Goal: Task Accomplishment & Management: Use online tool/utility

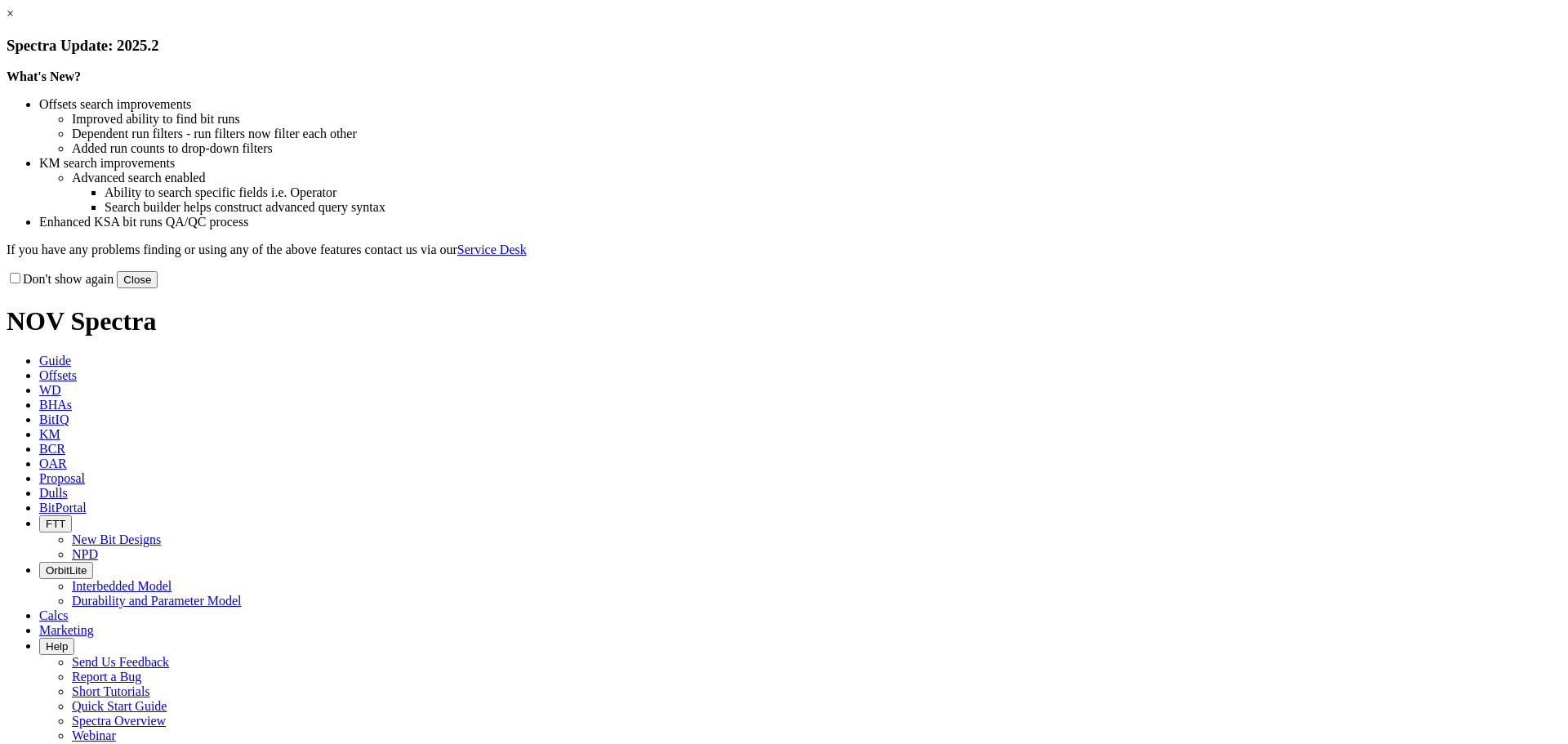
click at [157, 288] on button "Close" at bounding box center [137, 280] width 41 height 17
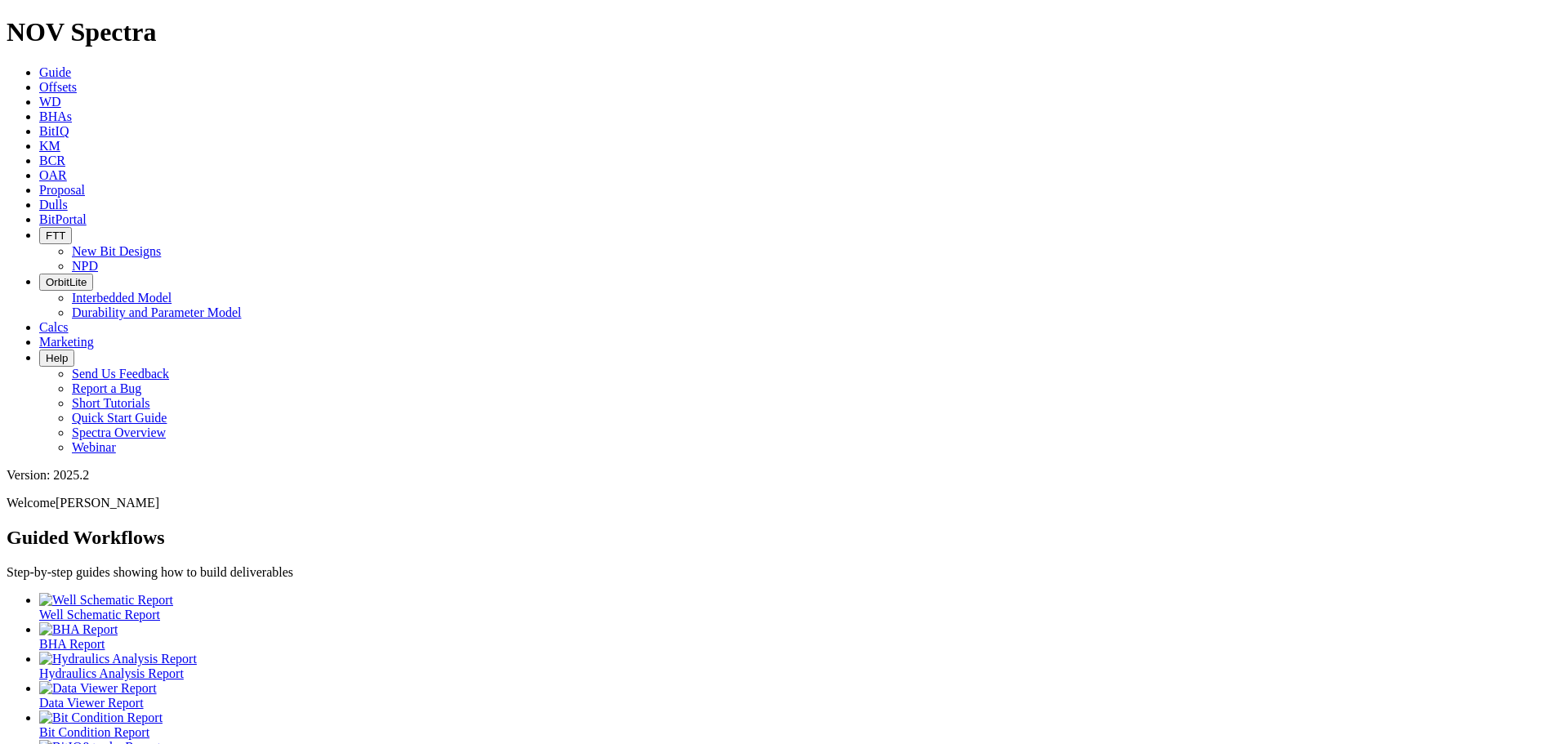
click at [77, 80] on span "Offsets" at bounding box center [58, 87] width 37 height 14
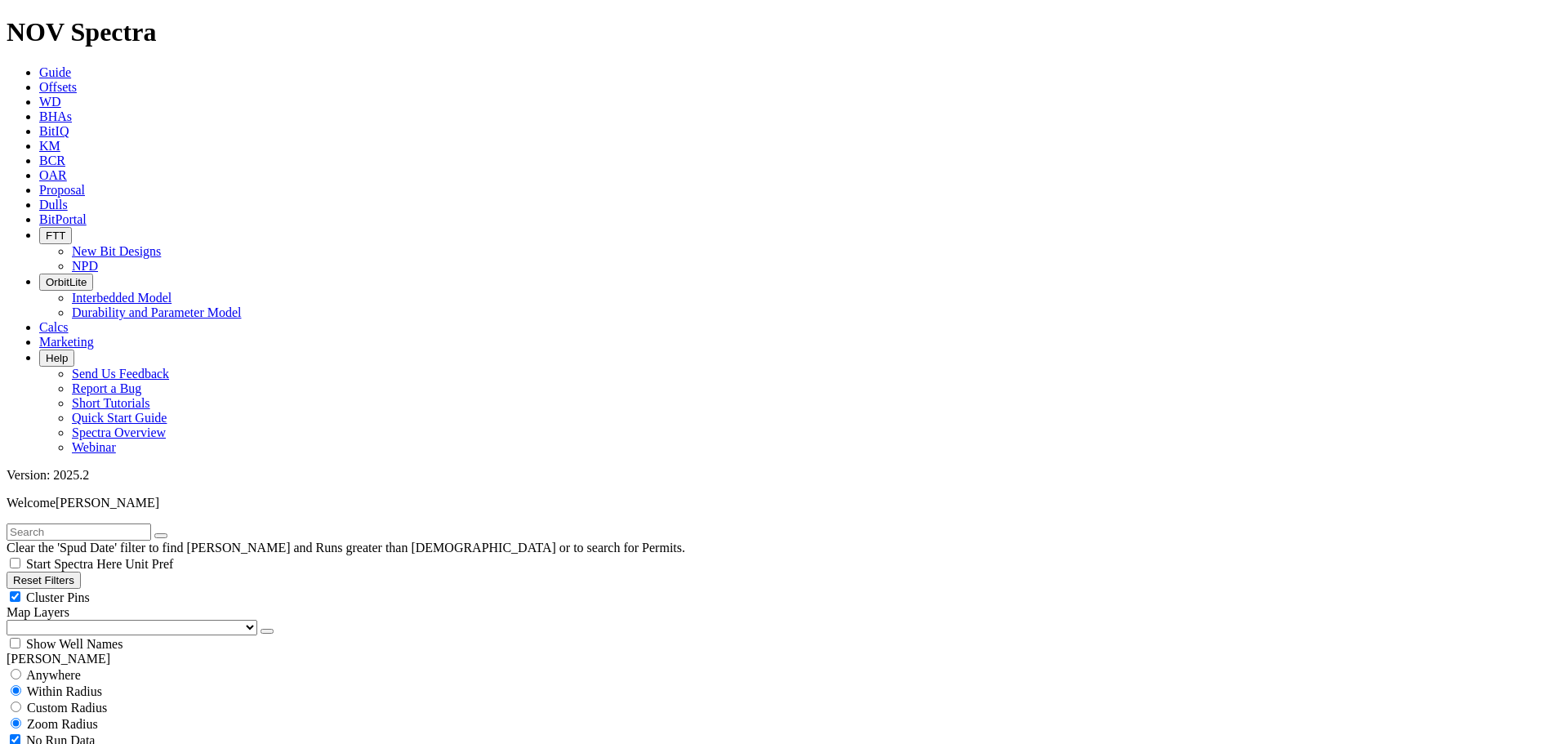
click at [115, 524] on input "text" at bounding box center [79, 532] width 144 height 17
type input "[GEOGRAPHIC_DATA]"
select select "12.25"
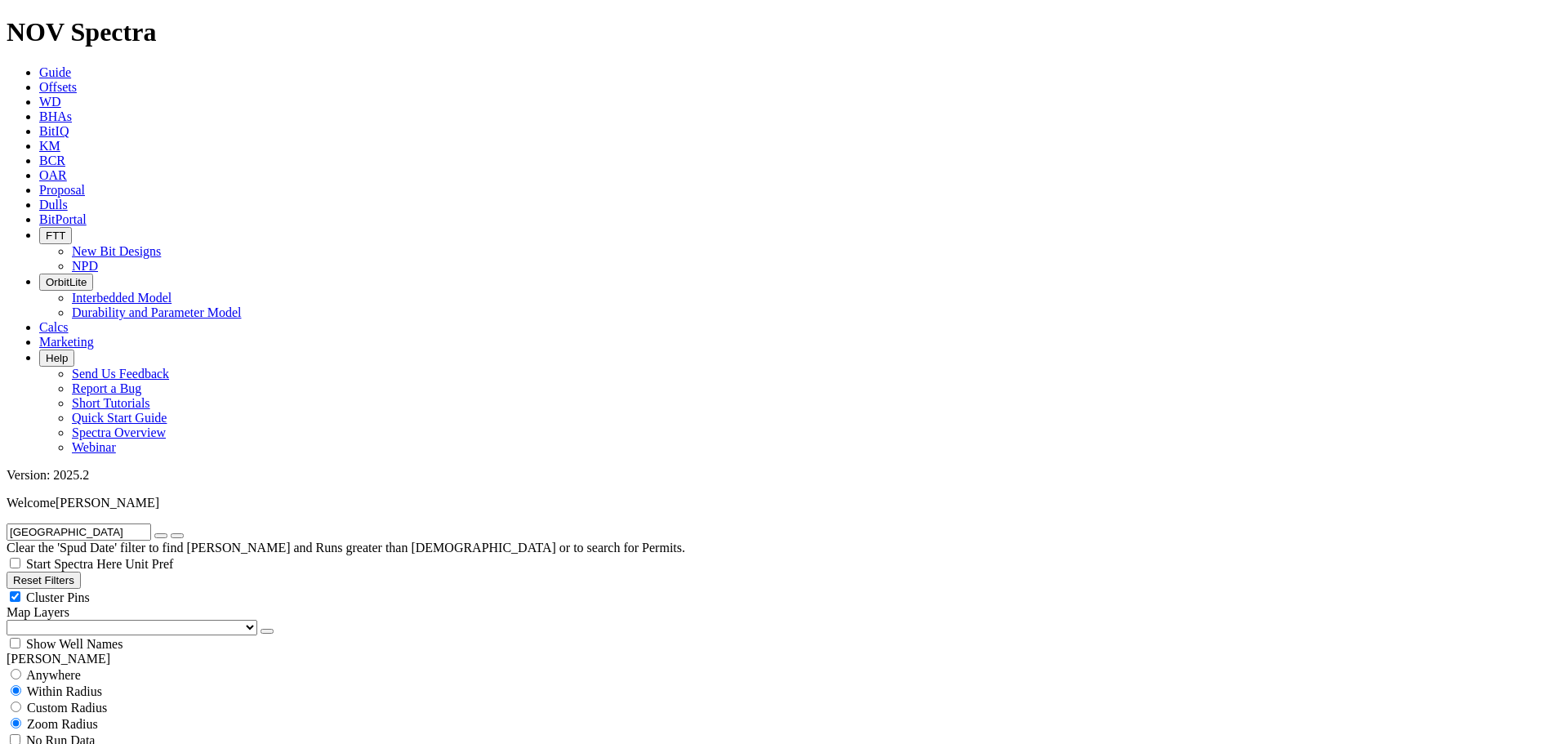
checkbox input "false"
select select "? number:12.25 ?"
drag, startPoint x: 26, startPoint y: 557, endPoint x: 15, endPoint y: 557, distance: 11.0
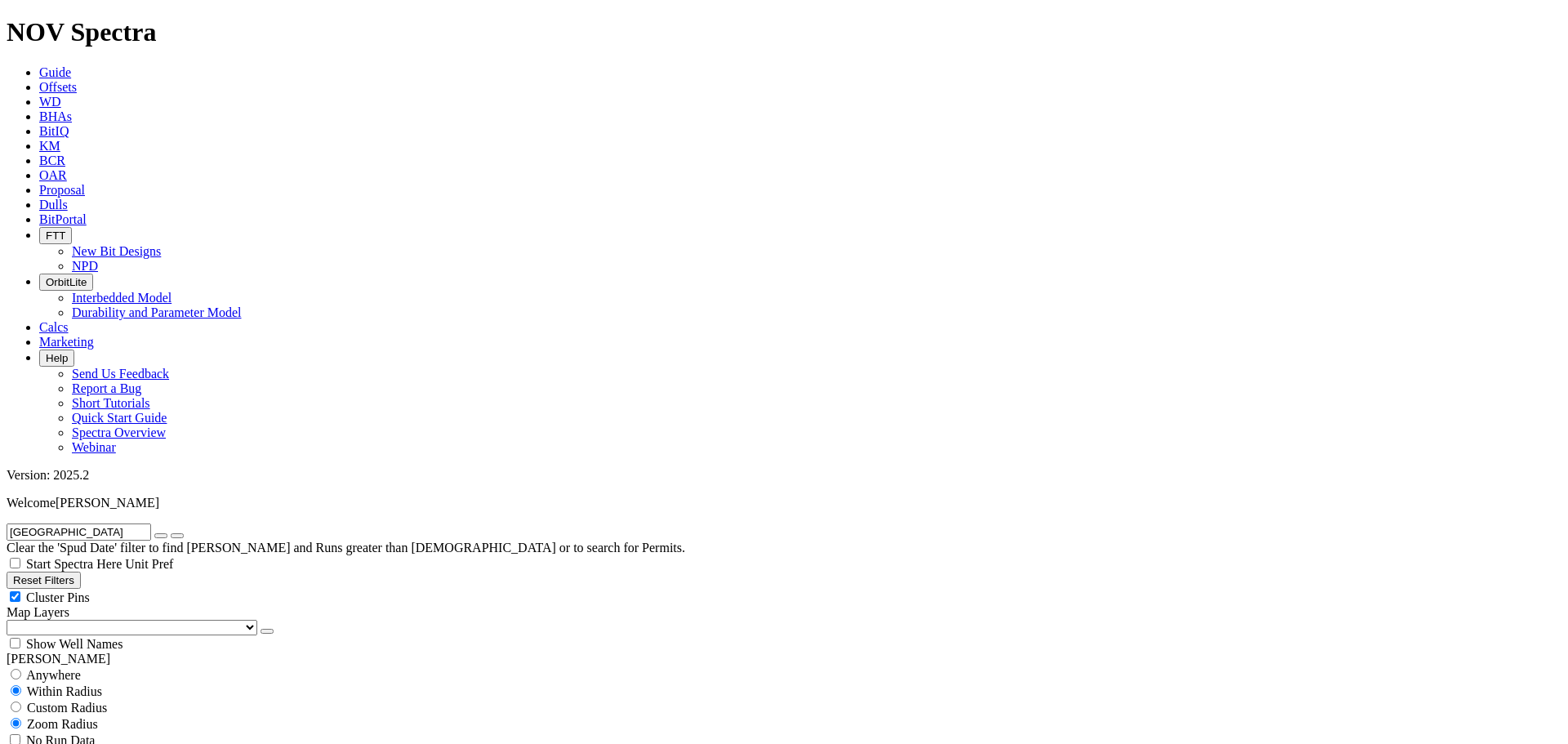
drag, startPoint x: 27, startPoint y: 558, endPoint x: 16, endPoint y: 559, distance: 11.0
drag, startPoint x: 27, startPoint y: 558, endPoint x: 16, endPoint y: 560, distance: 11.2
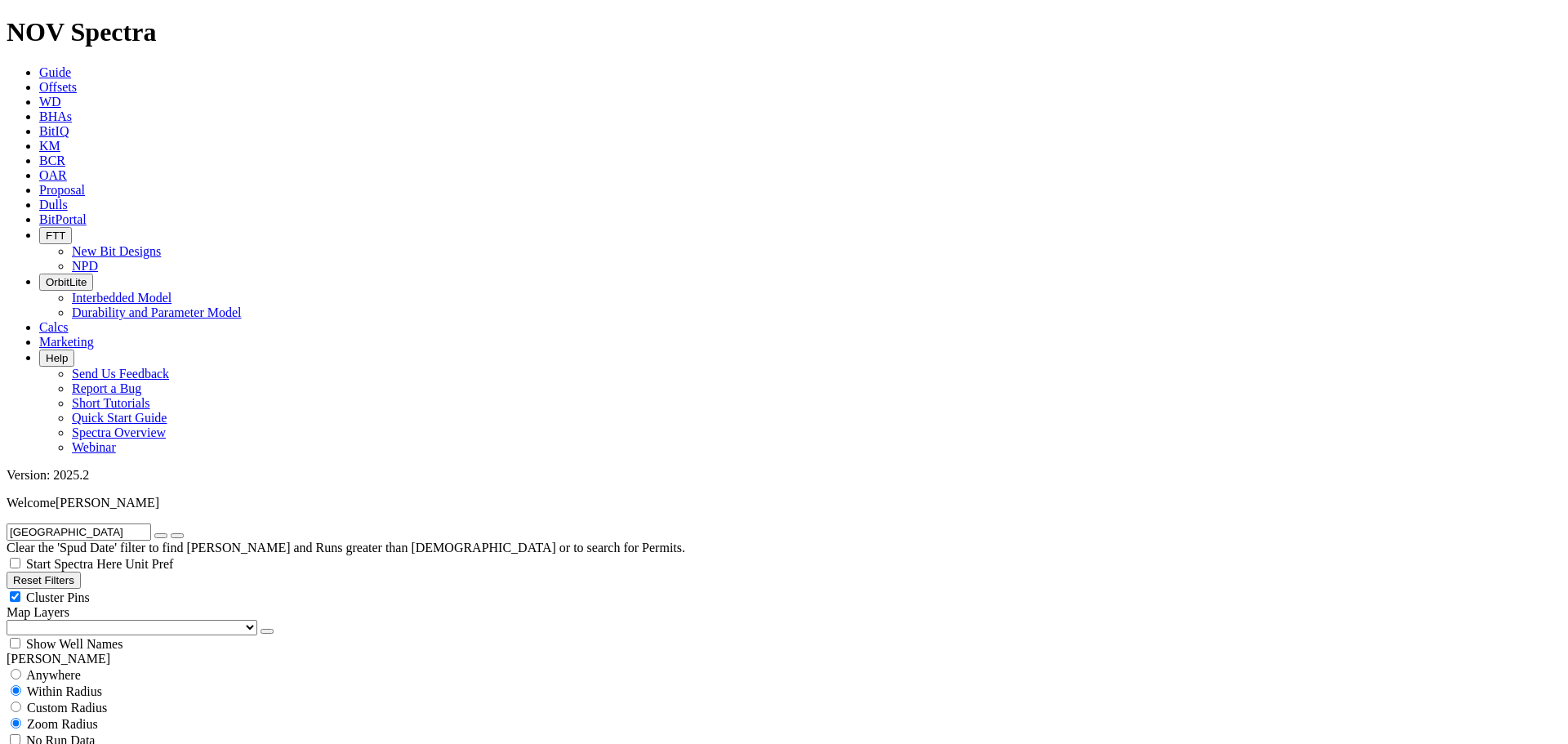
type input "[DATE]"
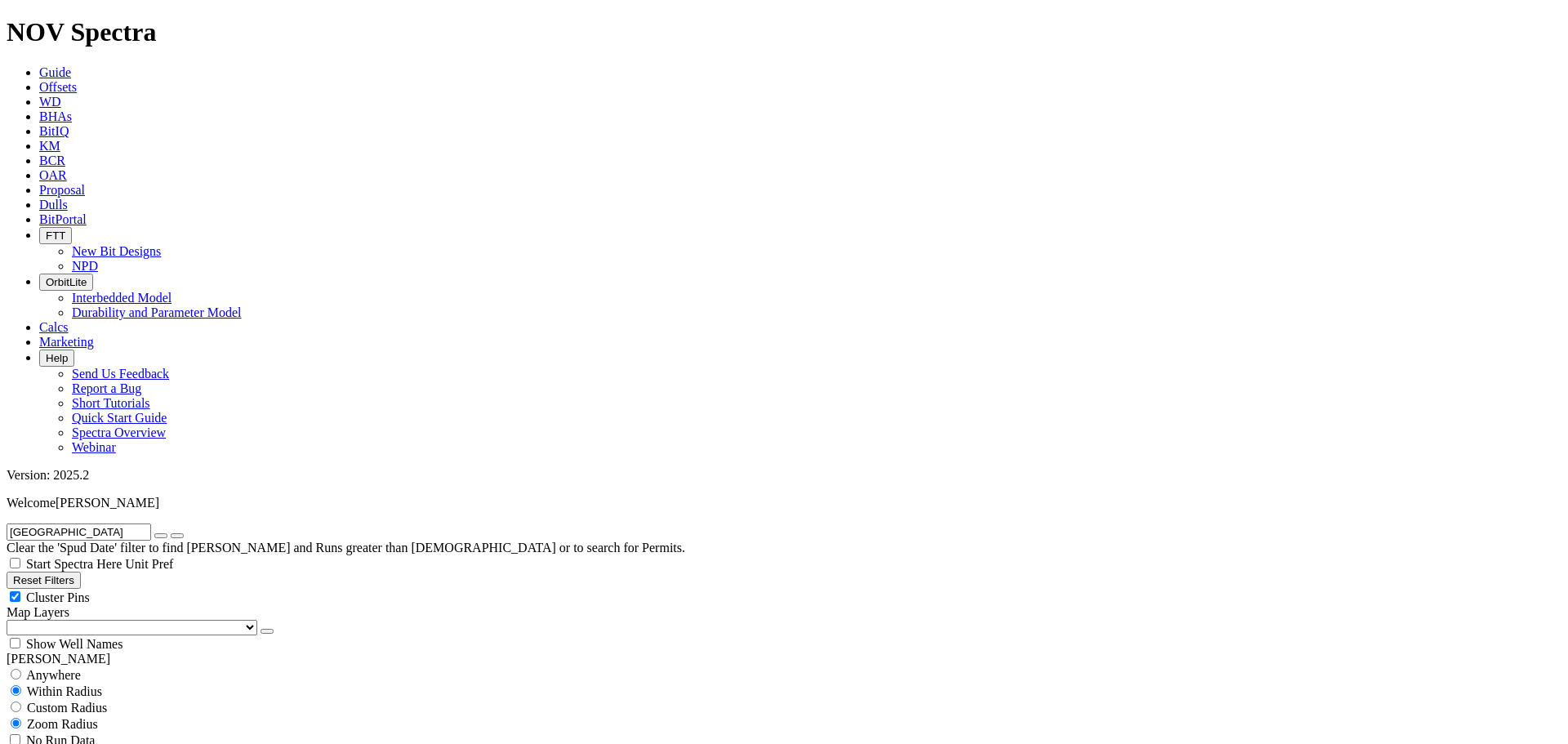
scroll to position [1202, 0]
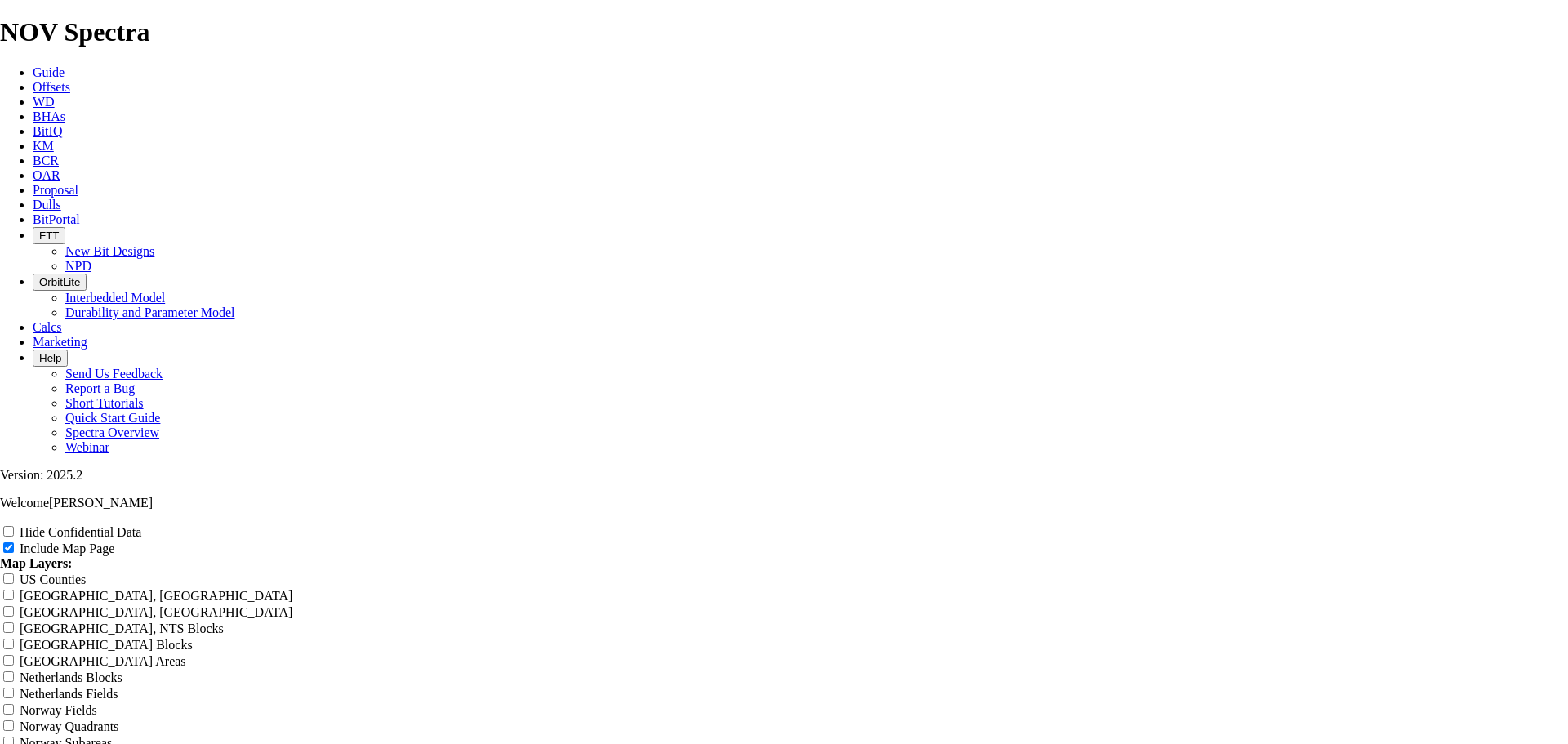
scroll to position [1905, 0]
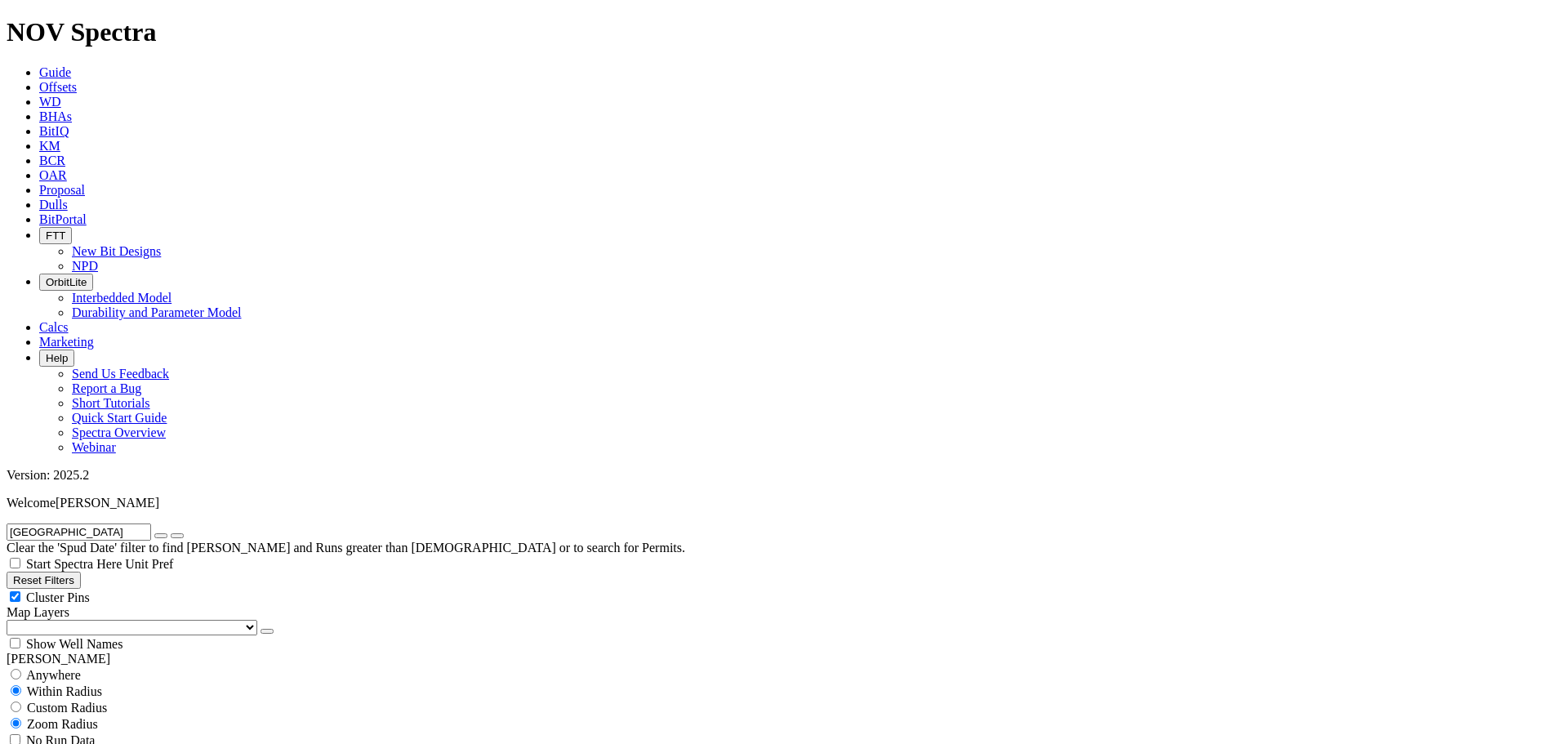
scroll to position [1680, 0]
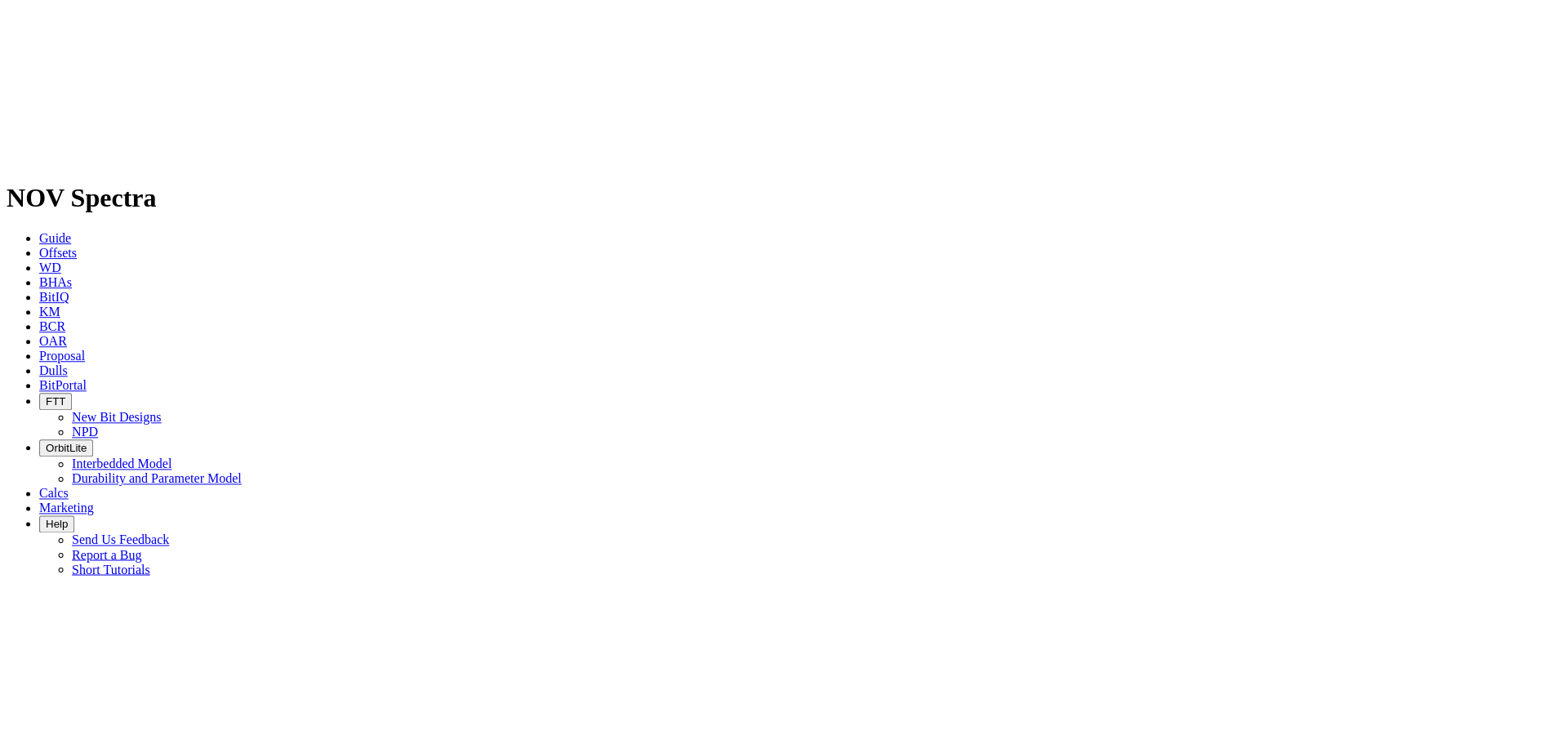
scroll to position [1529, 0]
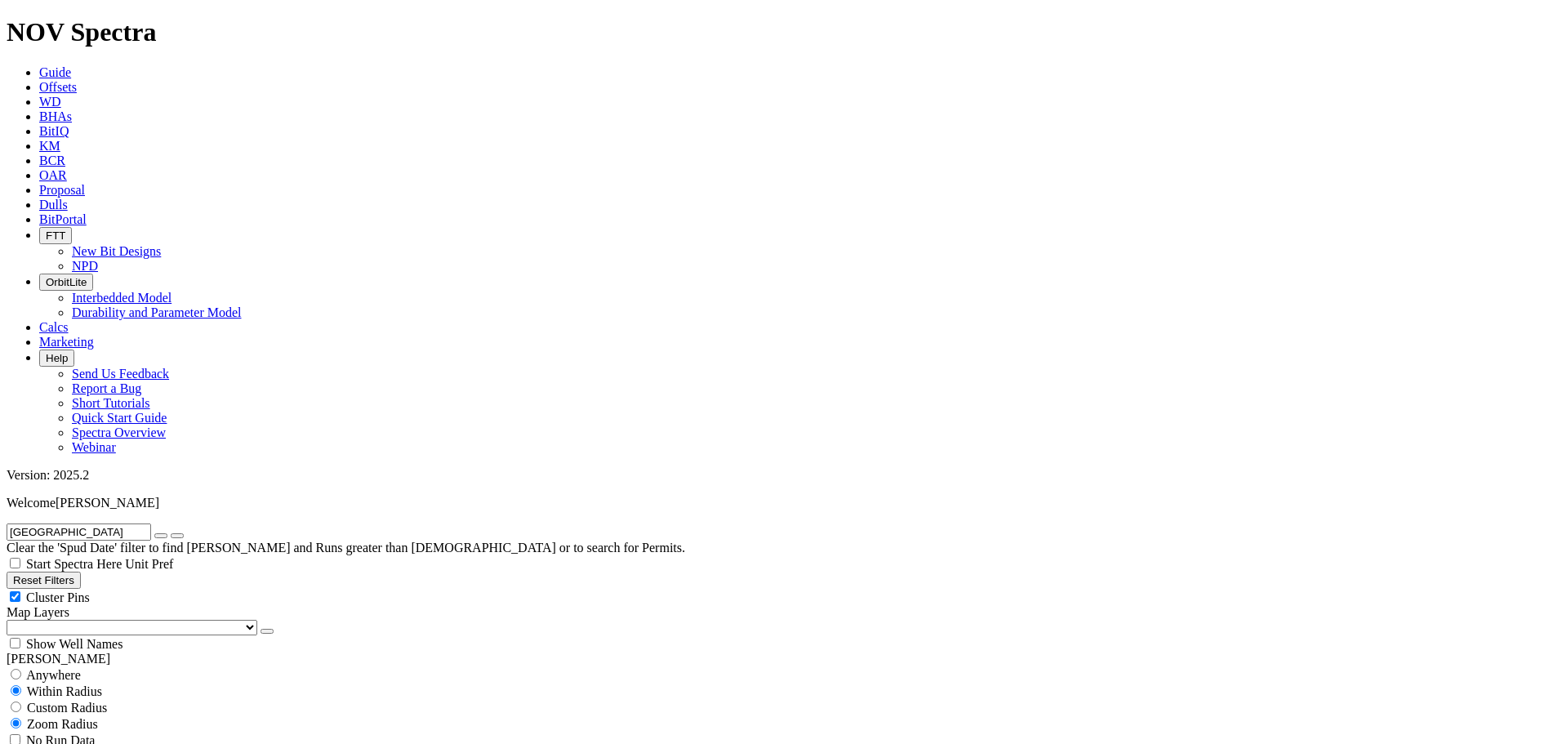
type input "[DATE]"
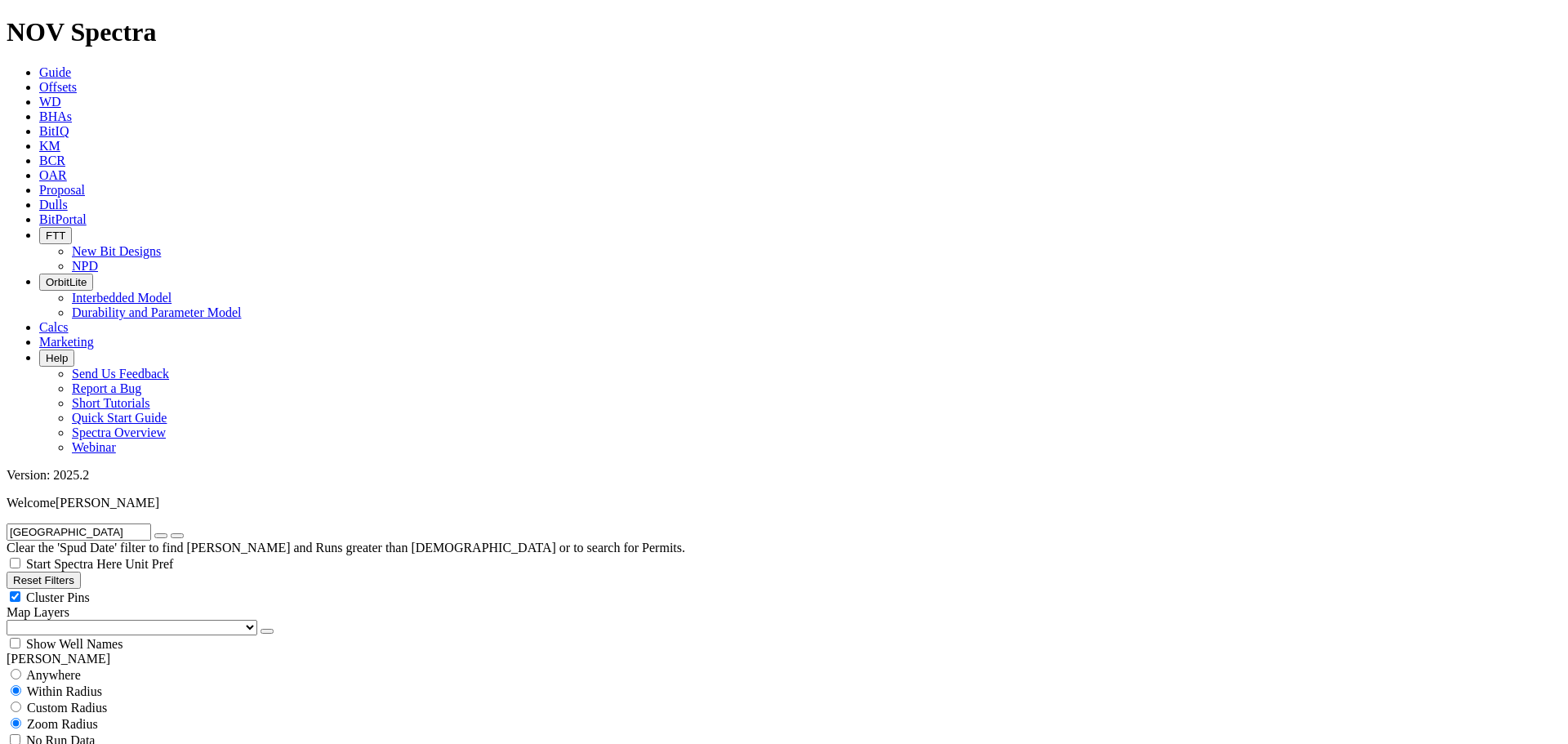
drag, startPoint x: 1175, startPoint y: 728, endPoint x: 1041, endPoint y: 667, distance: 147.2
